Goal: Use online tool/utility: Utilize a website feature to perform a specific function

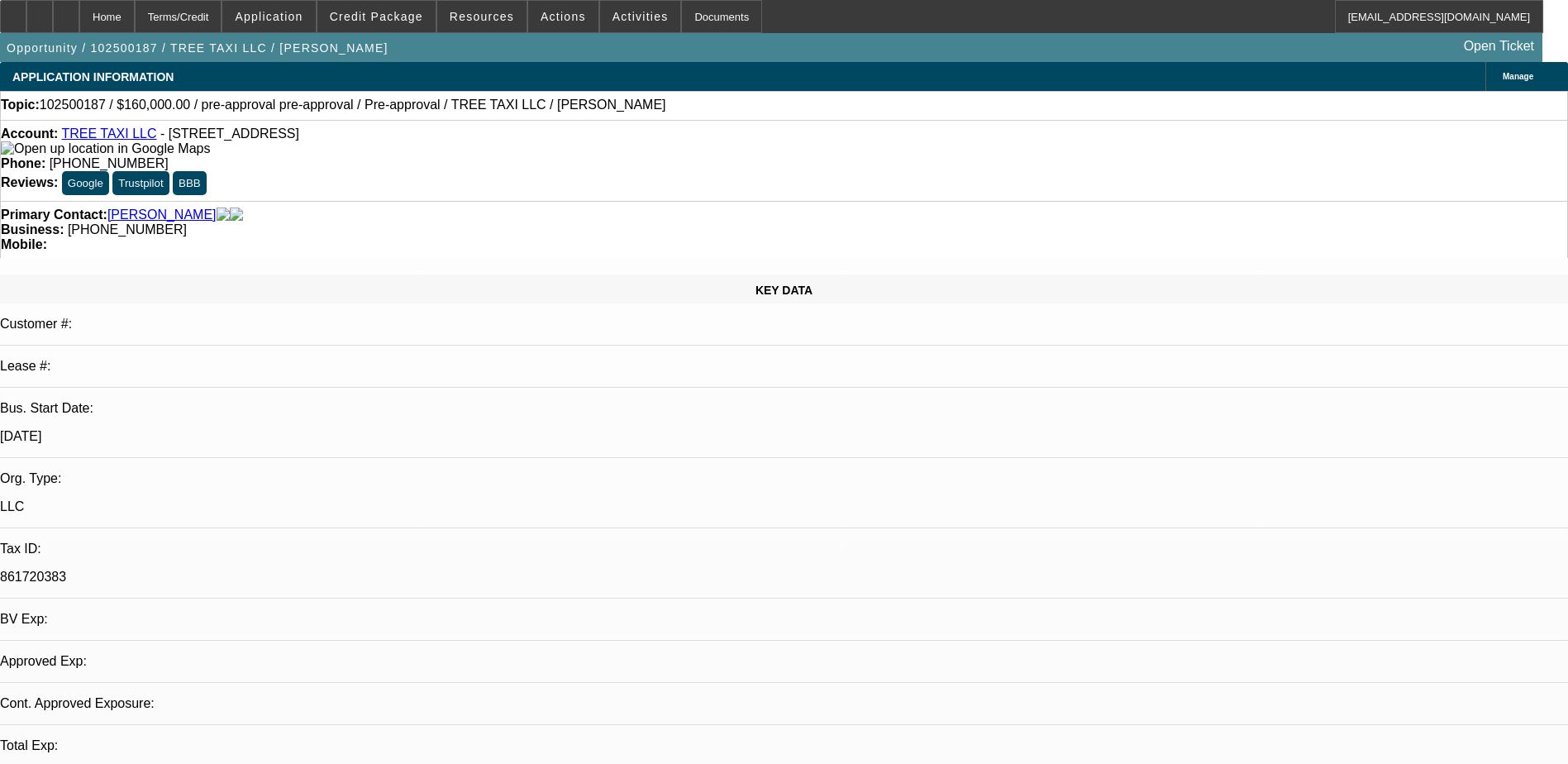
select select "0"
select select "1"
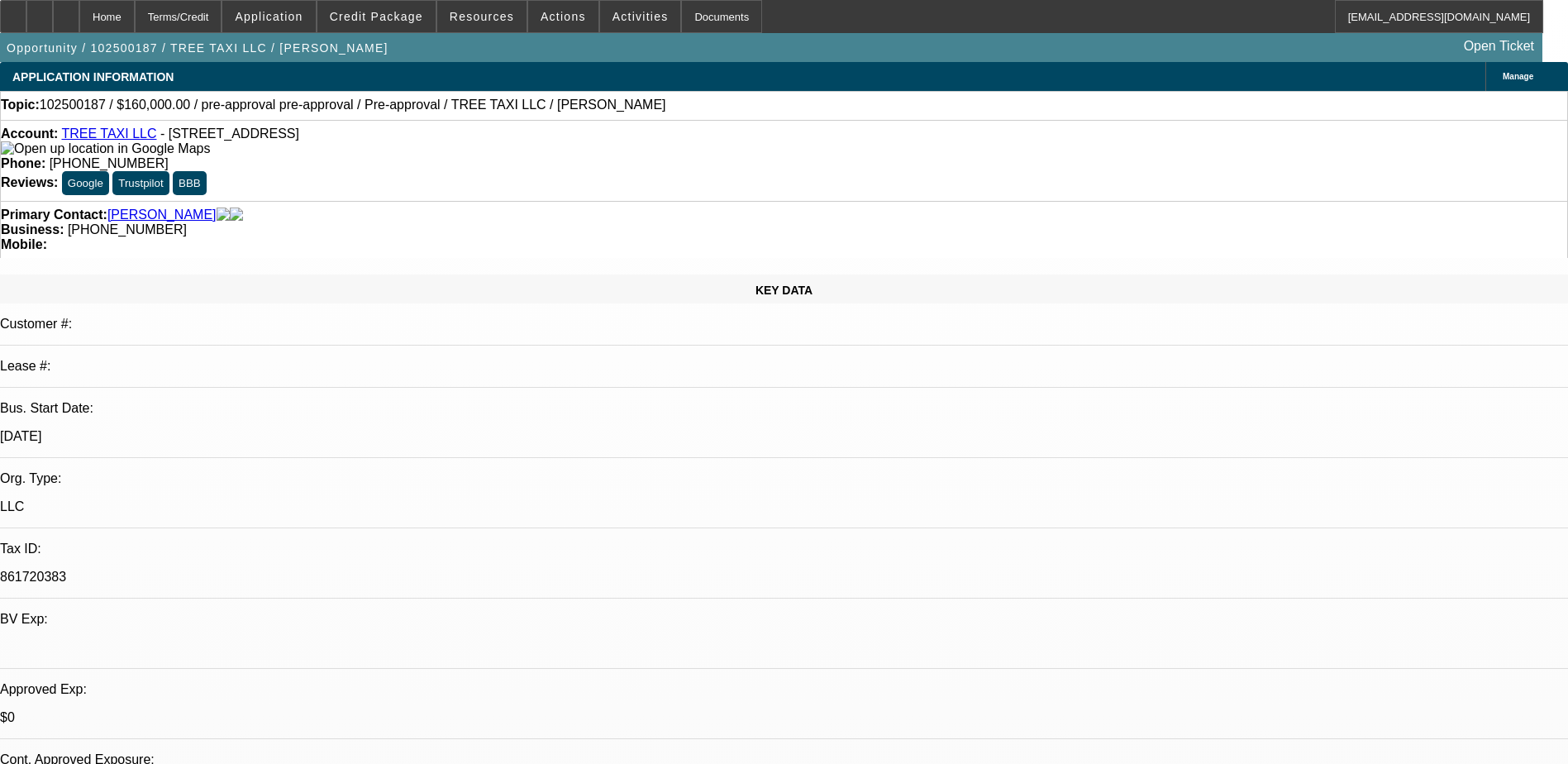
select select "6"
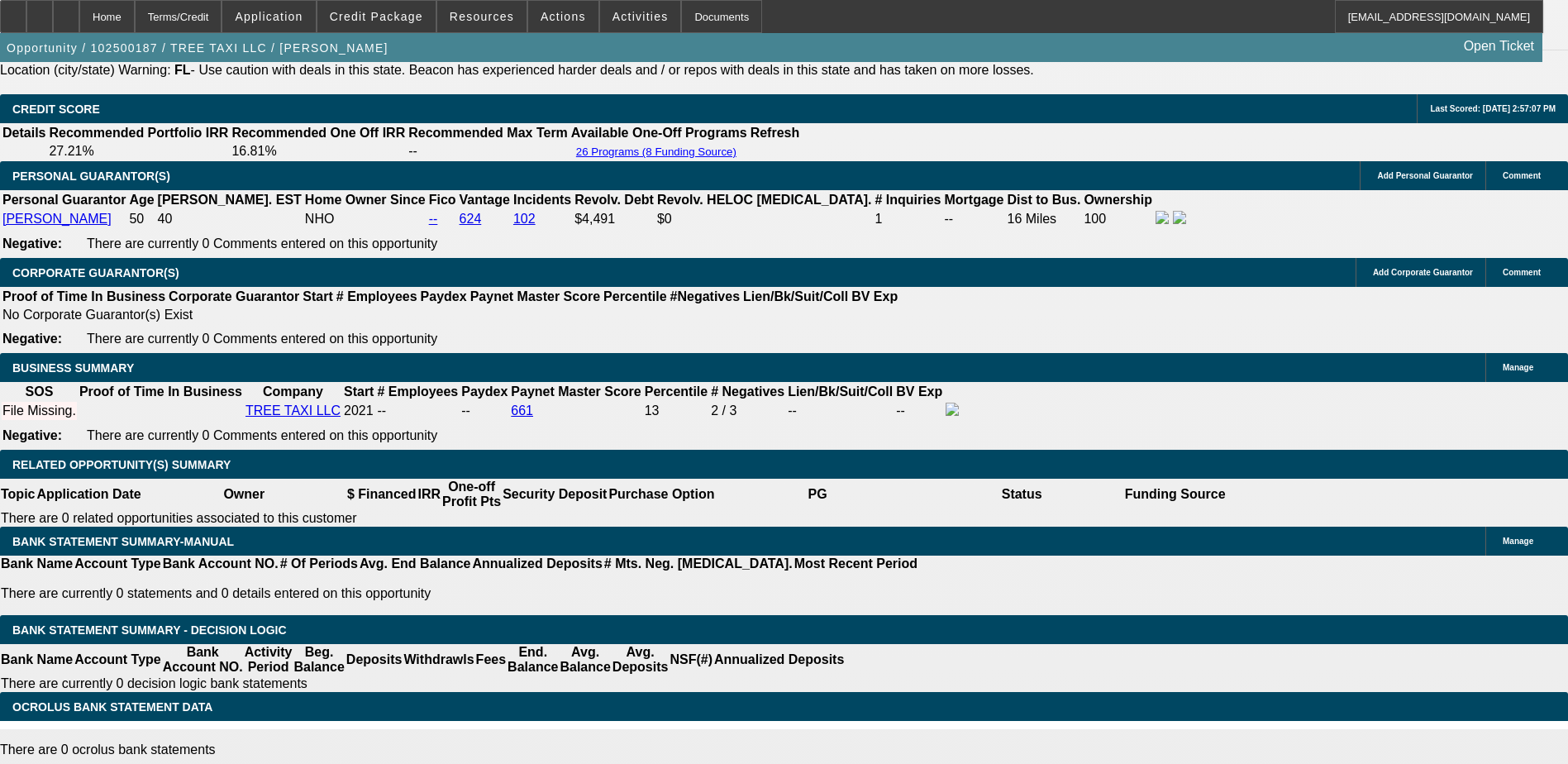
scroll to position [2364, 0]
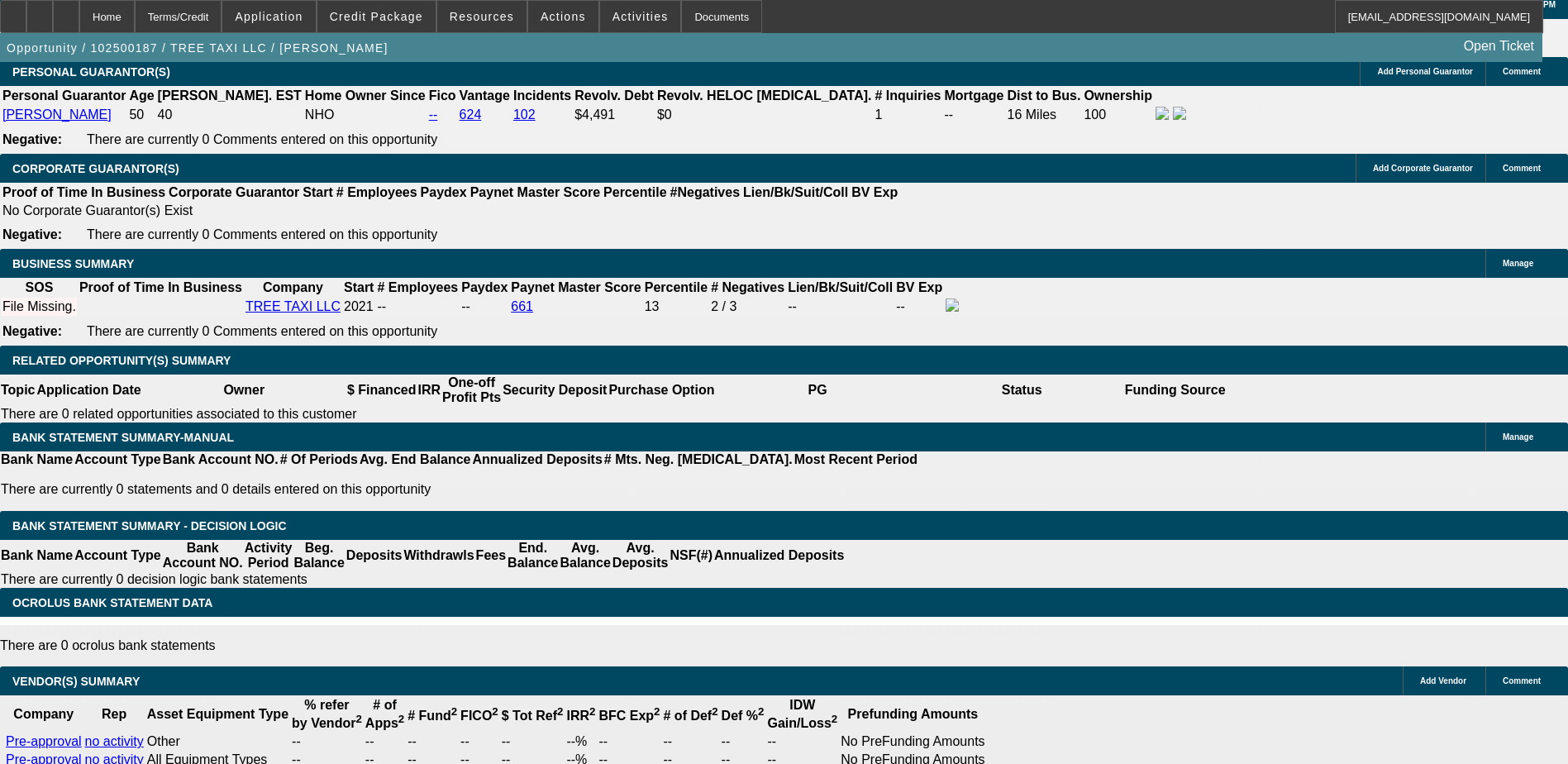
scroll to position [2086, 0]
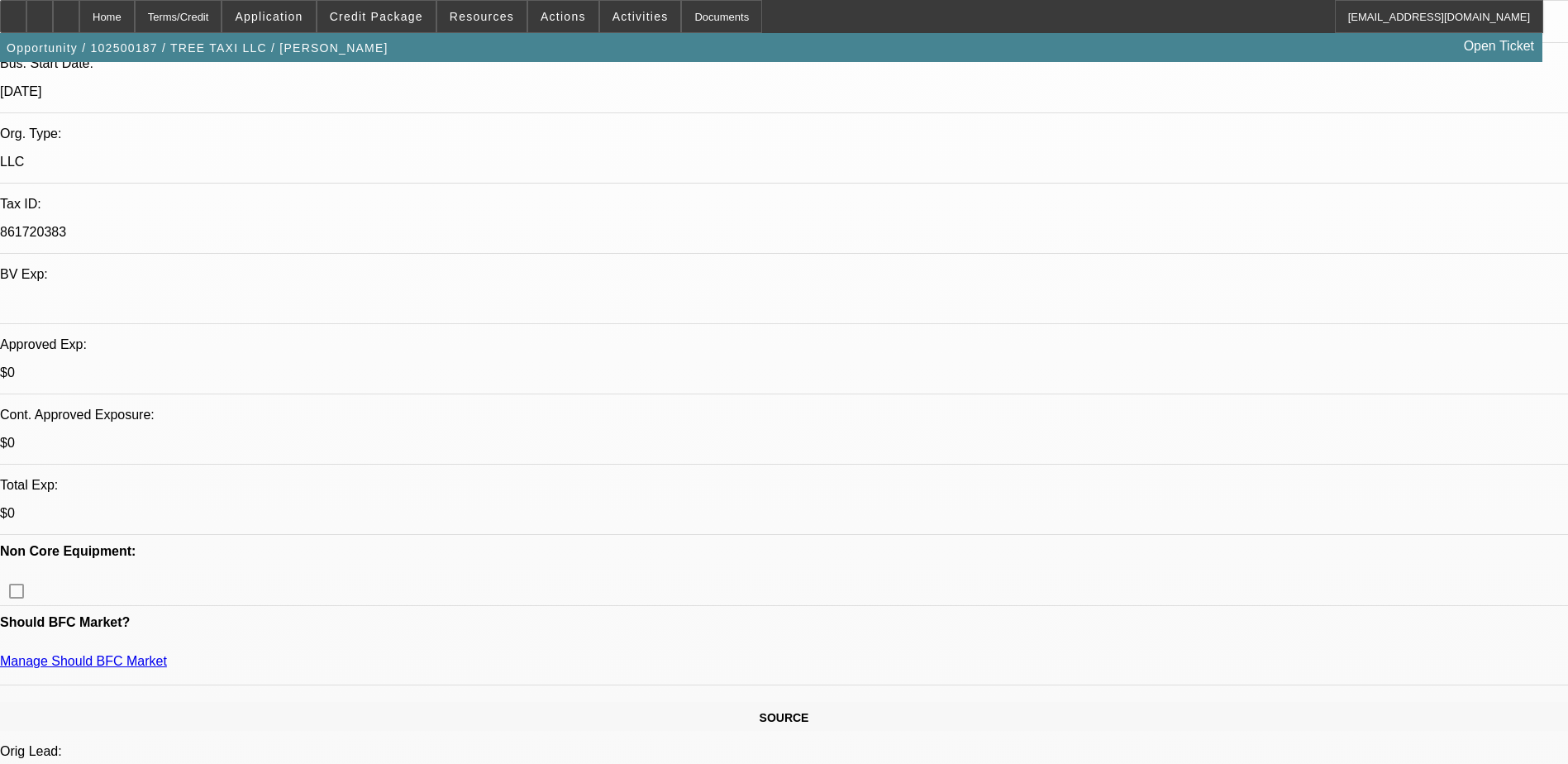
scroll to position [185, 0]
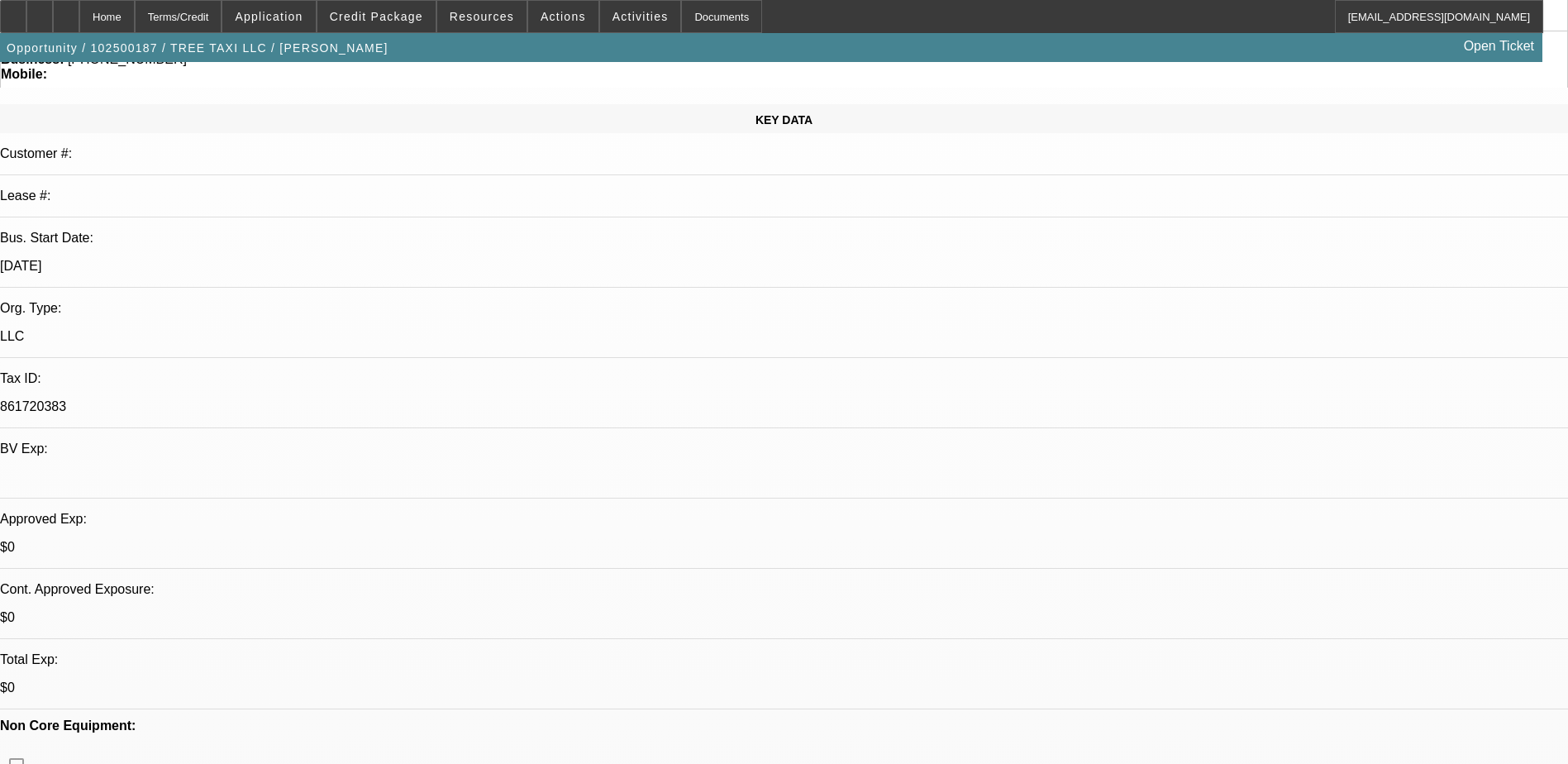
scroll to position [0, 0]
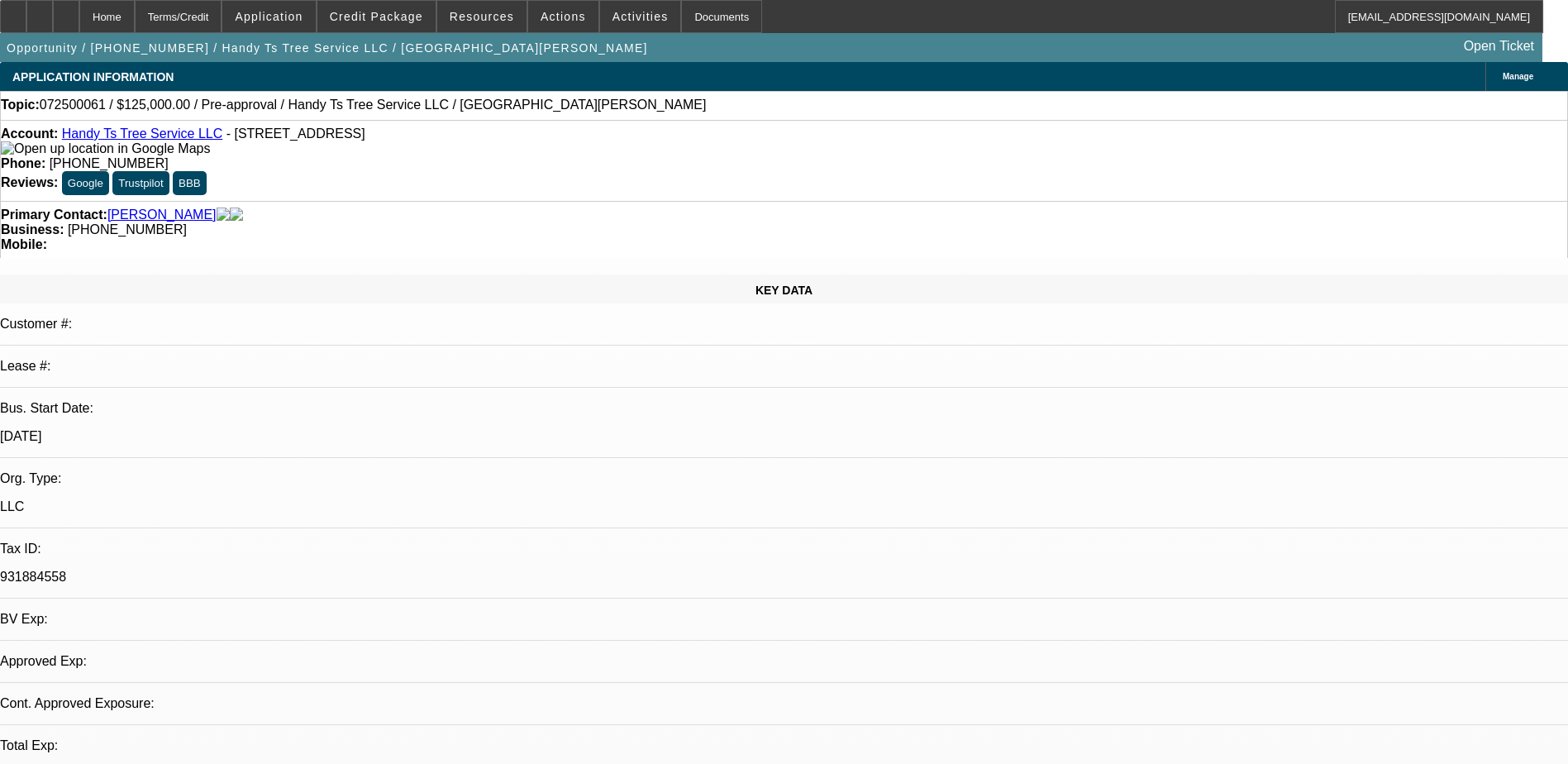
select select "0"
select select "2"
select select "0.1"
select select "1"
select select "2"
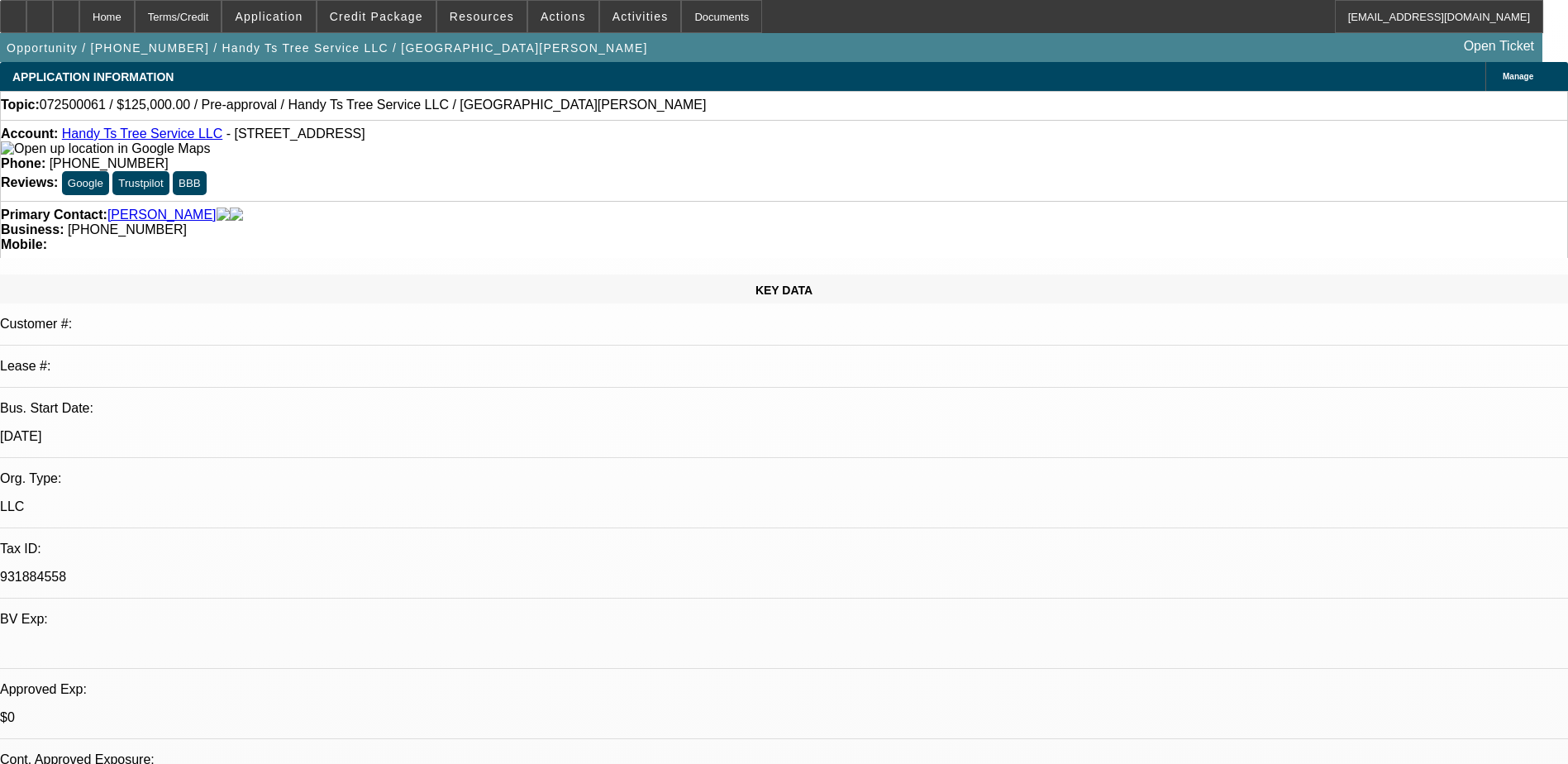
select select "4"
click at [380, 24] on span at bounding box center [375, 16] width 118 height 39
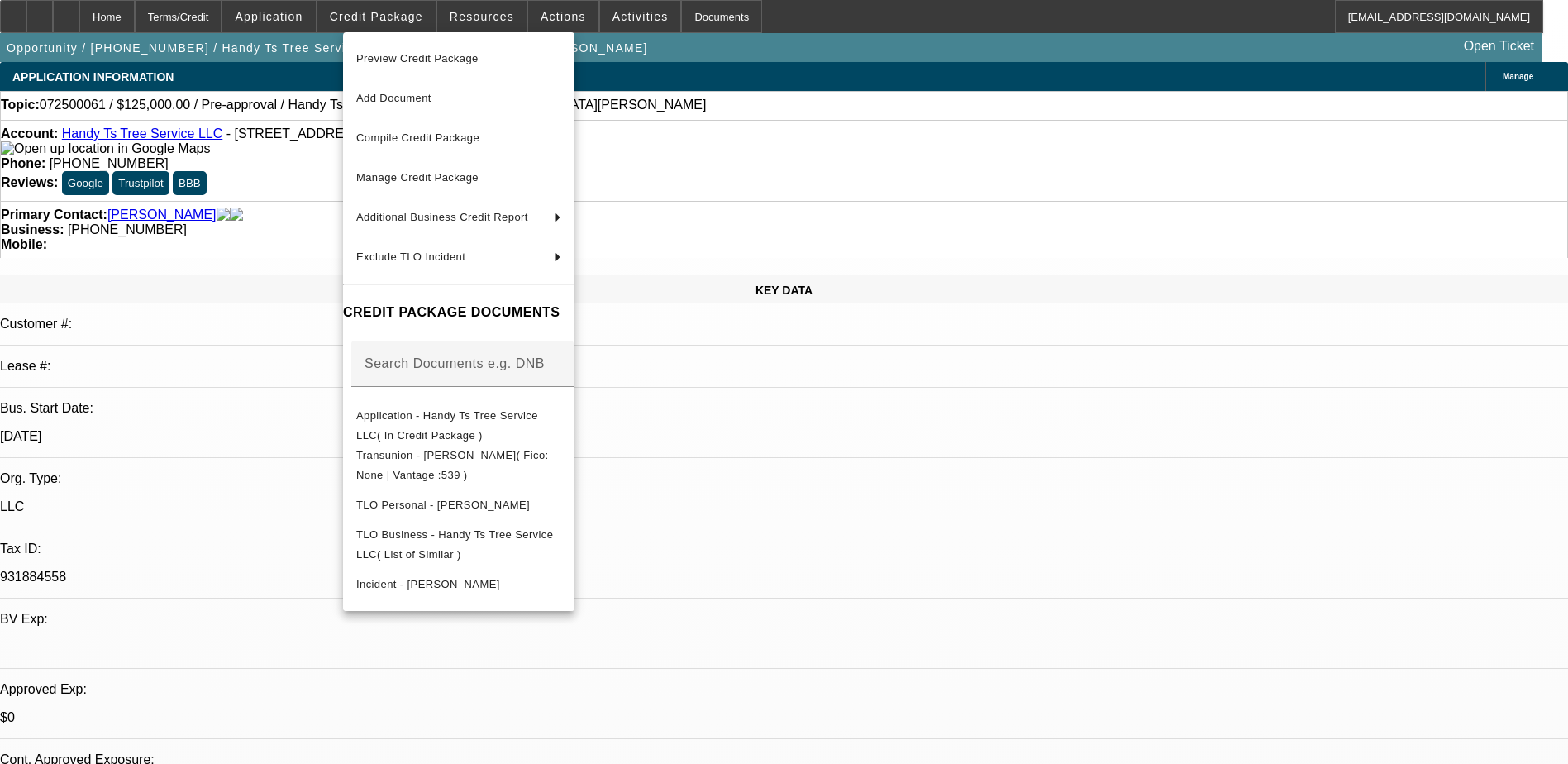
click at [882, 508] on div at bounding box center [784, 382] width 1568 height 764
